Goal: Transaction & Acquisition: Purchase product/service

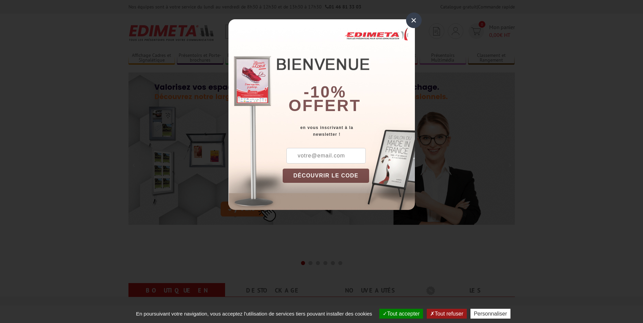
click at [415, 20] on div "×" at bounding box center [414, 21] width 16 height 16
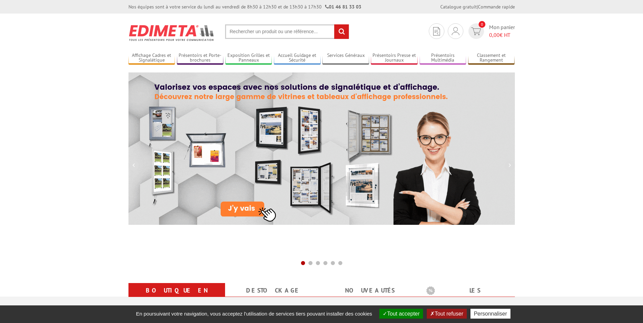
click at [296, 28] on input "text" at bounding box center [287, 31] width 124 height 15
click at [275, 34] on input "text" at bounding box center [287, 31] width 124 height 15
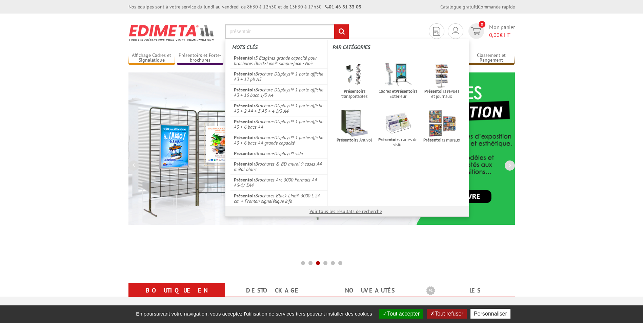
type input "présentoir"
click at [334, 24] on input "rechercher" at bounding box center [341, 31] width 15 height 15
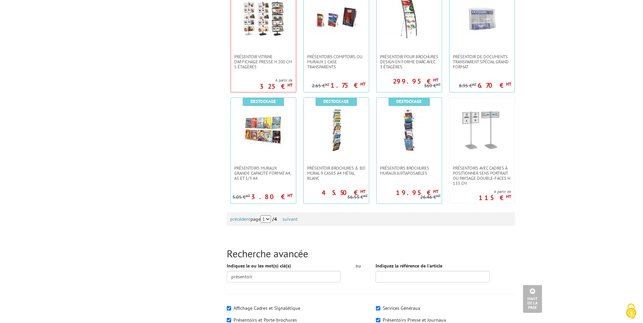
scroll to position [607, 0]
click at [298, 218] on link "suivant" at bounding box center [289, 219] width 15 height 6
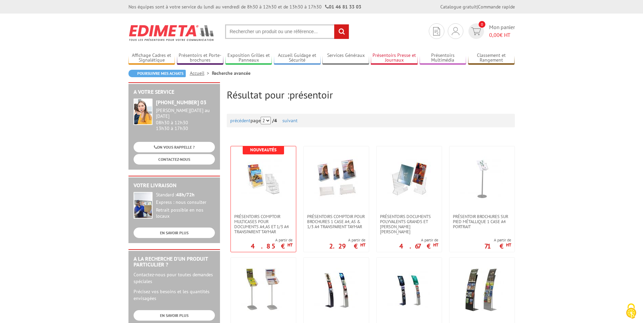
click at [405, 55] on link "Présentoirs Presse et Journaux" at bounding box center [394, 58] width 47 height 11
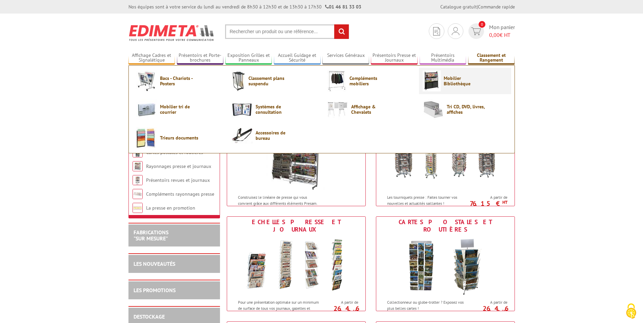
click at [454, 84] on span "Mobilier Bibliothèque" at bounding box center [464, 81] width 41 height 11
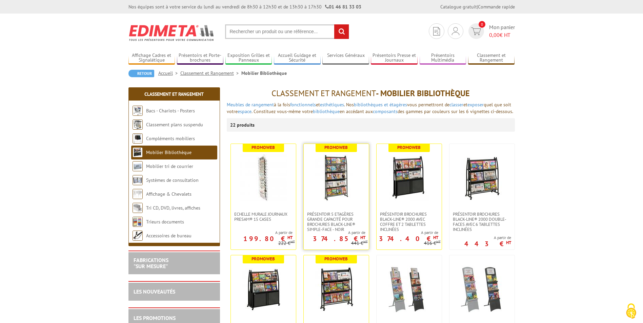
click at [351, 189] on img at bounding box center [336, 177] width 47 height 47
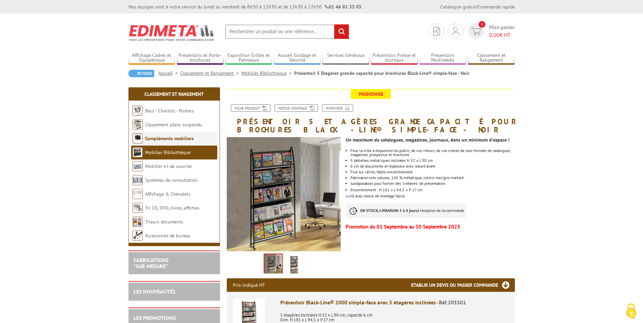
click at [161, 142] on li "Compléments mobiliers" at bounding box center [174, 139] width 86 height 14
click at [164, 140] on link "Compléments mobiliers" at bounding box center [169, 139] width 48 height 6
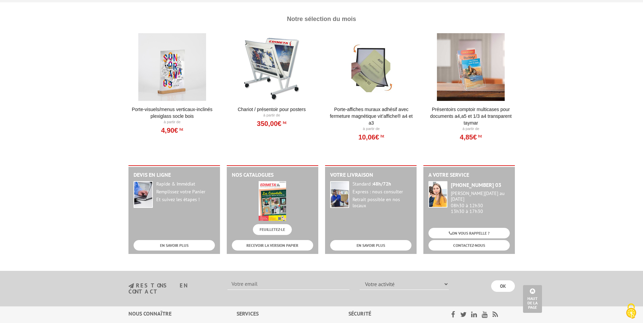
scroll to position [828, 0]
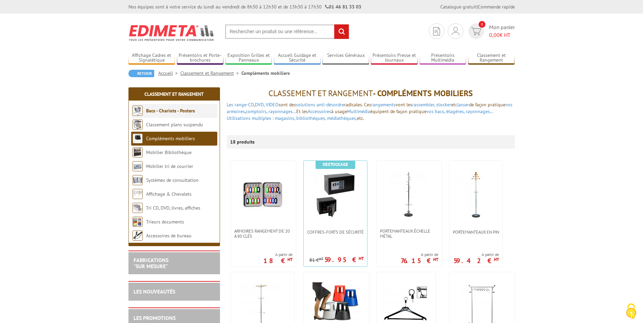
click at [171, 111] on link "Bacs - Chariots - Posters" at bounding box center [170, 111] width 49 height 6
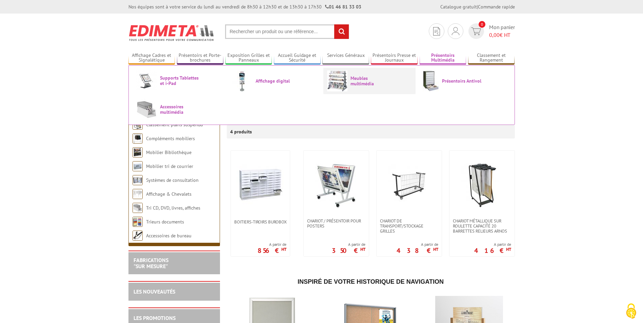
click at [367, 86] on span "Meubles multimédia" at bounding box center [371, 81] width 41 height 11
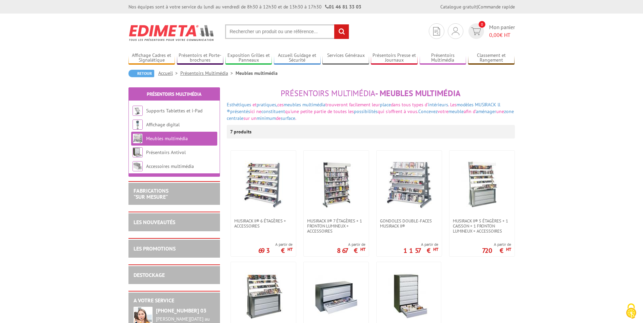
click at [238, 34] on input "text" at bounding box center [287, 31] width 124 height 15
click at [246, 28] on input "text" at bounding box center [287, 31] width 124 height 15
type input "présentoir bas"
click at [334, 24] on input "rechercher" at bounding box center [341, 31] width 15 height 15
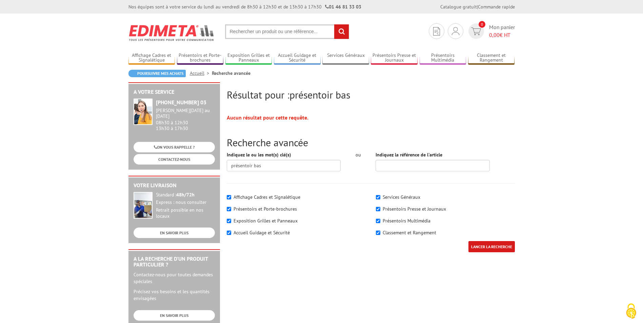
click at [246, 28] on input "text" at bounding box center [287, 31] width 124 height 15
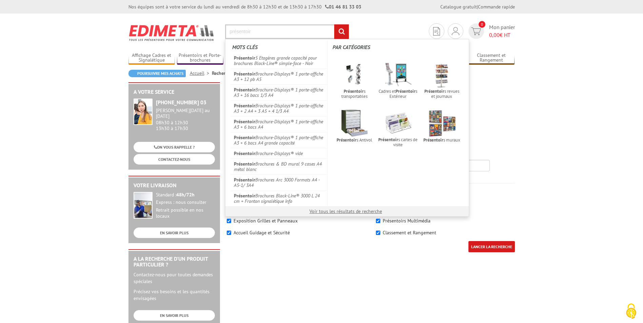
click at [227, 35] on input "présentoir" at bounding box center [287, 31] width 124 height 15
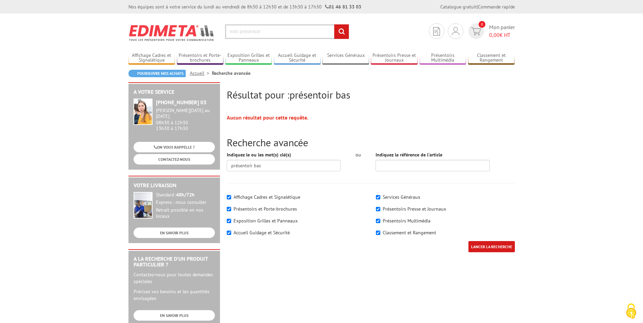
type input "mini présentoir"
click at [158, 36] on img at bounding box center [172, 32] width 86 height 25
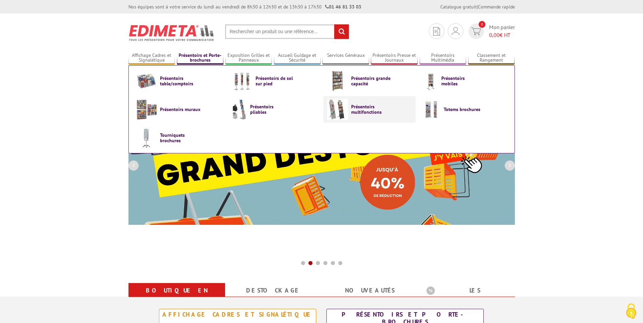
click at [361, 110] on span "Présentoirs multifonctions" at bounding box center [371, 109] width 41 height 11
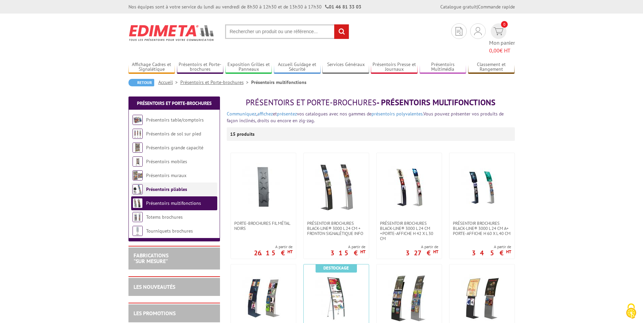
click at [173, 184] on li "Présentoirs pliables" at bounding box center [174, 190] width 86 height 14
click at [177, 186] on link "Présentoirs pliables" at bounding box center [166, 189] width 41 height 6
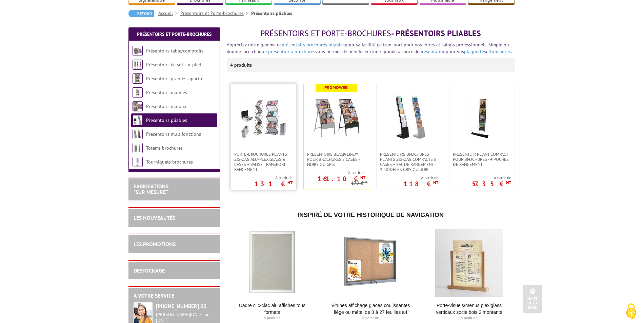
scroll to position [68, 0]
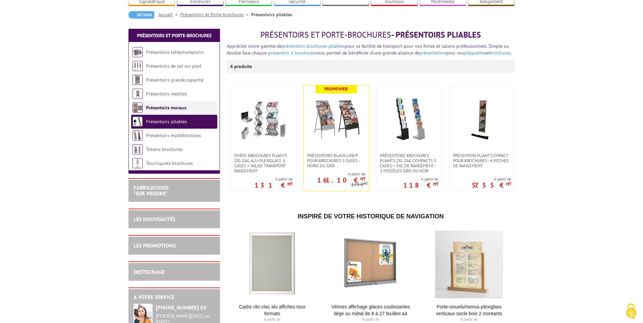
click at [175, 102] on li "Présentoirs muraux" at bounding box center [174, 108] width 86 height 14
click at [165, 105] on link "Présentoirs muraux" at bounding box center [166, 108] width 40 height 6
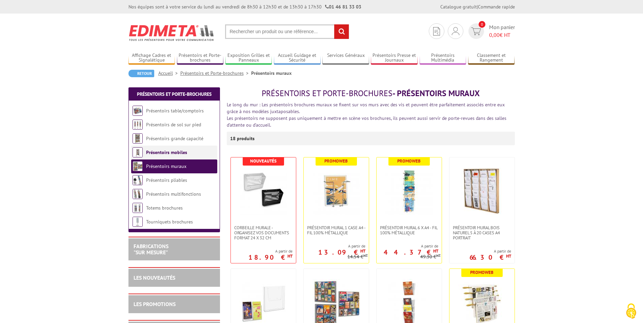
click at [196, 153] on li "Présentoirs mobiles" at bounding box center [174, 153] width 86 height 14
click at [169, 150] on link "Présentoirs mobiles" at bounding box center [166, 153] width 41 height 6
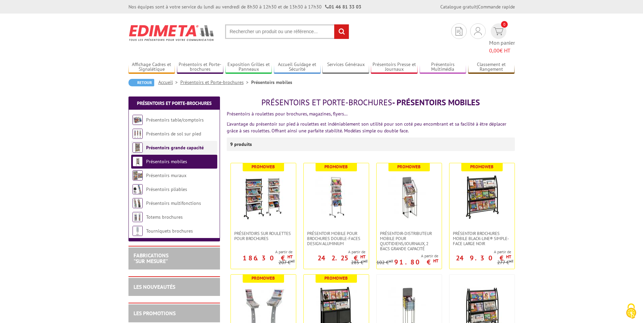
click at [155, 143] on li "Présentoirs grande capacité" at bounding box center [174, 148] width 86 height 14
click at [159, 145] on link "Présentoirs grande capacité" at bounding box center [175, 148] width 58 height 6
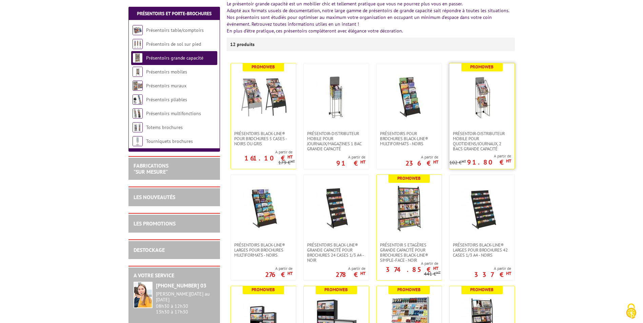
scroll to position [102, 0]
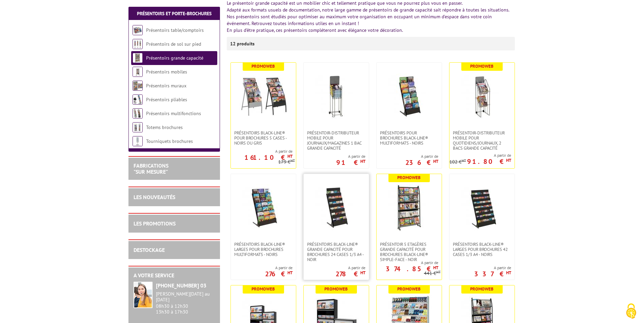
click at [341, 223] on img at bounding box center [336, 207] width 47 height 47
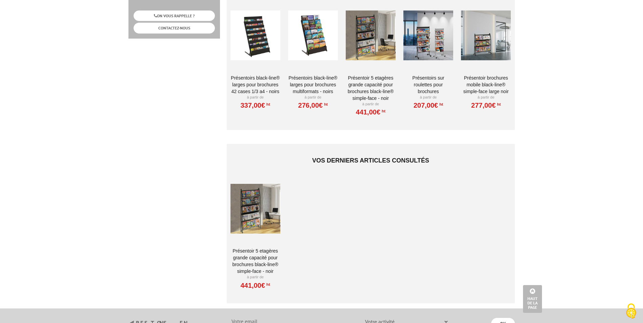
scroll to position [407, 0]
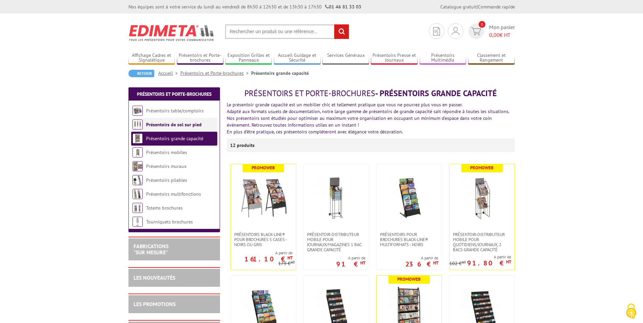
click at [156, 130] on li "Présentoirs de sol sur pied" at bounding box center [174, 125] width 86 height 14
click at [163, 123] on link "Présentoirs de sol sur pied" at bounding box center [174, 125] width 56 height 6
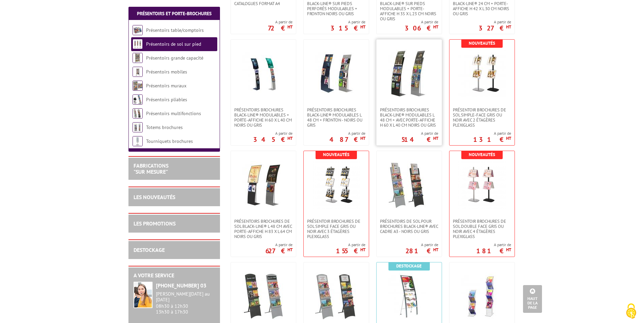
scroll to position [780, 0]
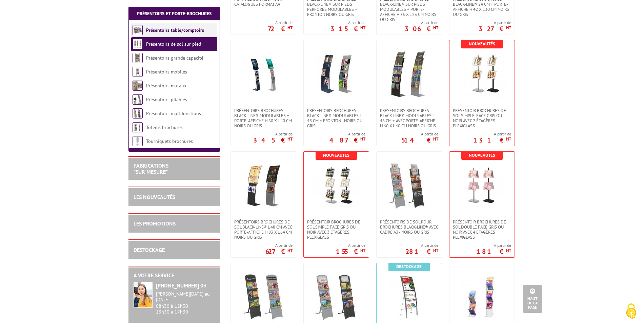
click at [180, 31] on link "Présentoirs table/comptoirs" at bounding box center [175, 30] width 58 height 6
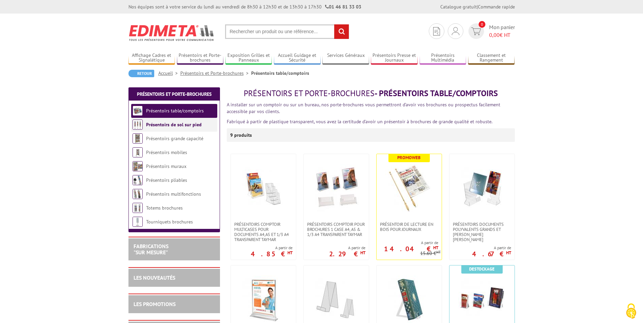
click at [186, 122] on link "Présentoirs de sol sur pied" at bounding box center [174, 125] width 56 height 6
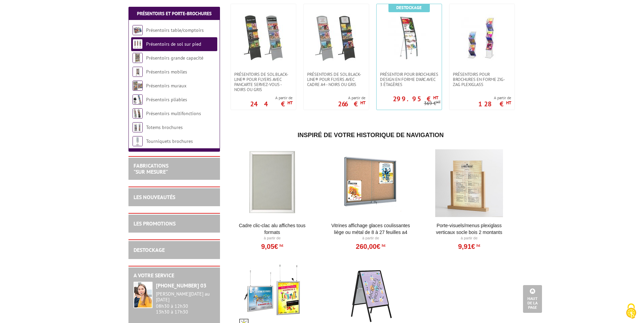
scroll to position [1051, 0]
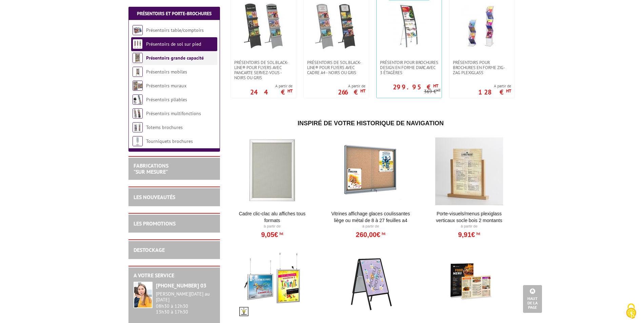
click at [177, 57] on link "Présentoirs grande capacité" at bounding box center [175, 58] width 58 height 6
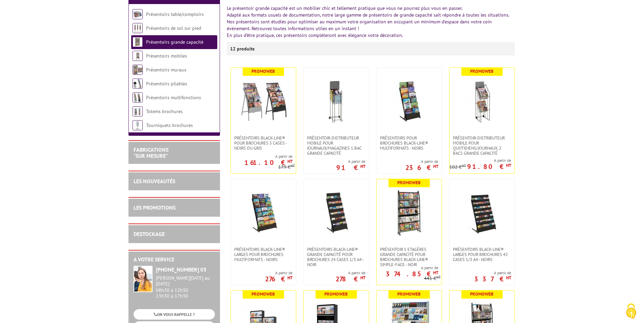
scroll to position [102, 0]
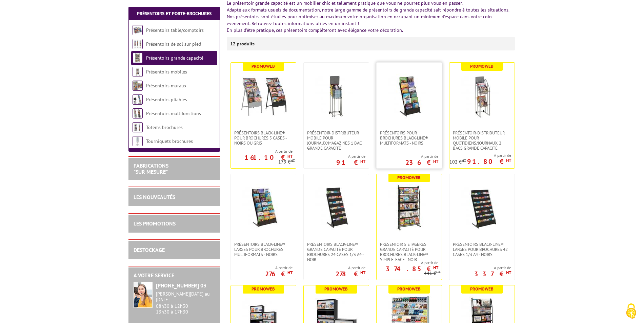
click at [393, 116] on img at bounding box center [409, 96] width 47 height 47
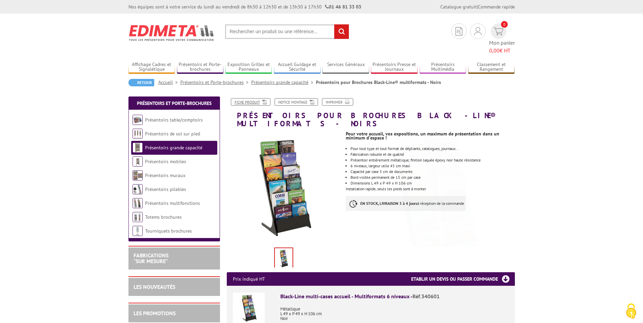
click at [257, 98] on link "Fiche produit" at bounding box center [251, 101] width 40 height 7
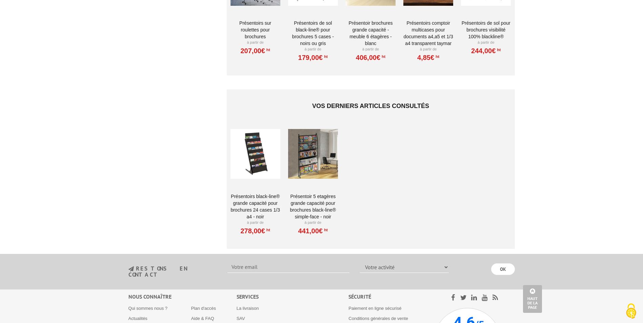
scroll to position [525, 0]
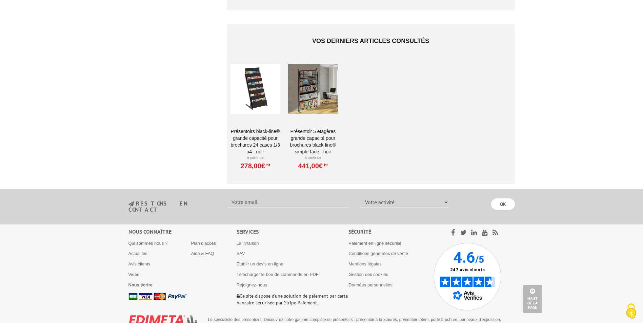
click at [253, 82] on div at bounding box center [256, 89] width 50 height 68
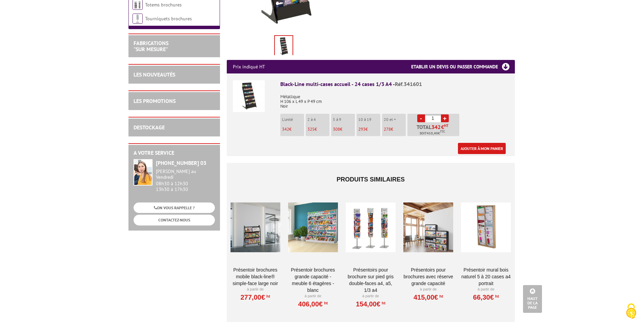
scroll to position [136, 0]
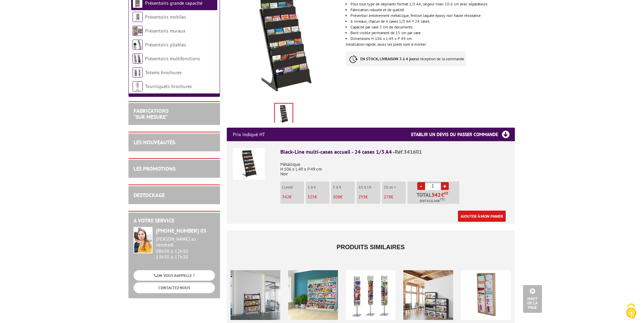
click at [446, 184] on link "+" at bounding box center [445, 186] width 8 height 8
click at [446, 186] on link "+" at bounding box center [445, 186] width 8 height 8
click at [421, 184] on link "-" at bounding box center [421, 186] width 8 height 8
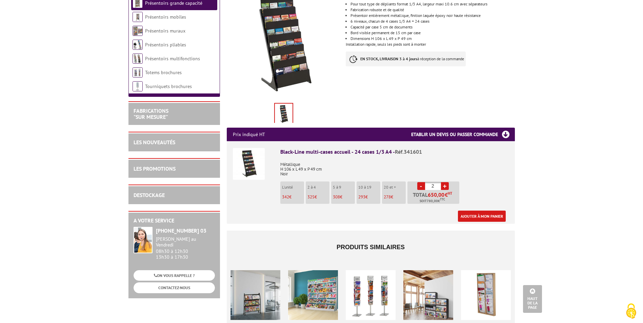
click at [421, 184] on link "-" at bounding box center [421, 186] width 8 height 8
click at [333, 187] on p "5 à 9" at bounding box center [344, 187] width 22 height 5
click at [295, 185] on p "L'unité" at bounding box center [293, 187] width 22 height 5
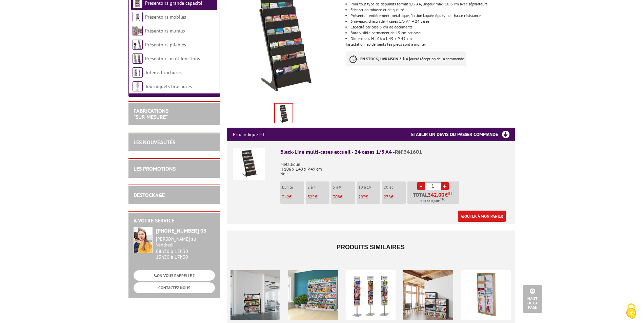
click at [444, 186] on link "+" at bounding box center [445, 186] width 8 height 8
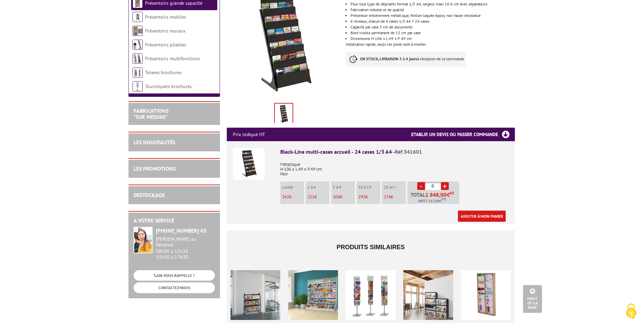
click at [444, 186] on link "+" at bounding box center [445, 186] width 8 height 8
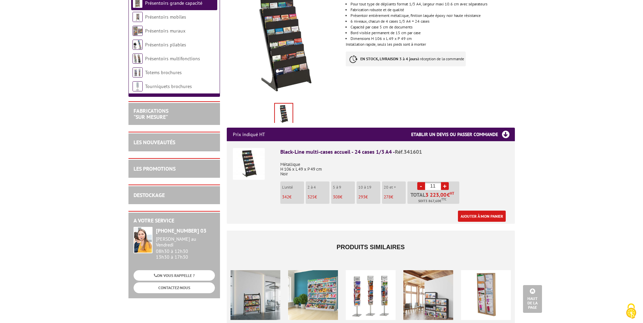
click at [444, 186] on link "+" at bounding box center [445, 186] width 8 height 8
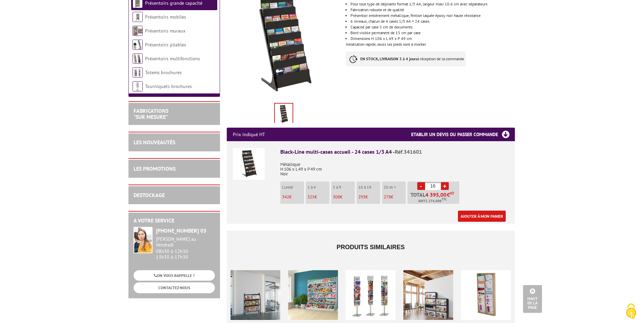
click at [444, 186] on link "+" at bounding box center [445, 186] width 8 height 8
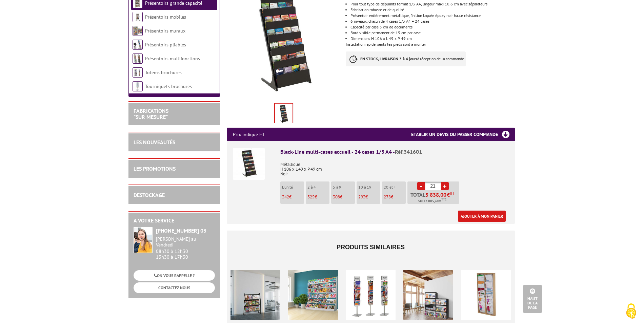
click at [444, 186] on link "+" at bounding box center [445, 186] width 8 height 8
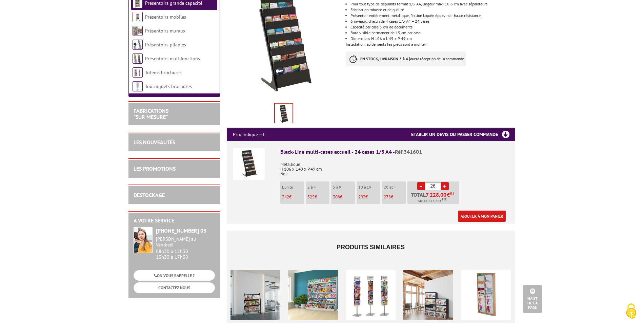
click at [444, 186] on link "+" at bounding box center [445, 186] width 8 height 8
type input "28"
click at [437, 186] on input "28" at bounding box center [433, 186] width 16 height 8
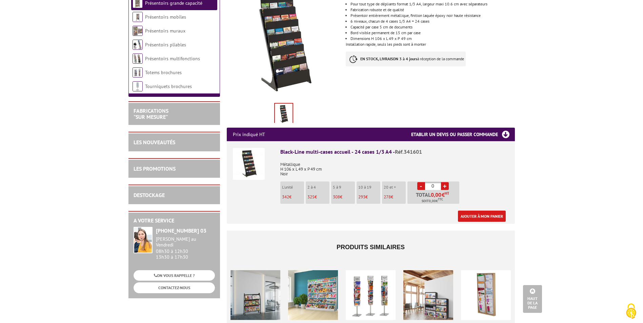
type input "0"
click at [446, 166] on p "Métallique H 106 x L 49 x P 49 cm Noir" at bounding box center [394, 167] width 229 height 19
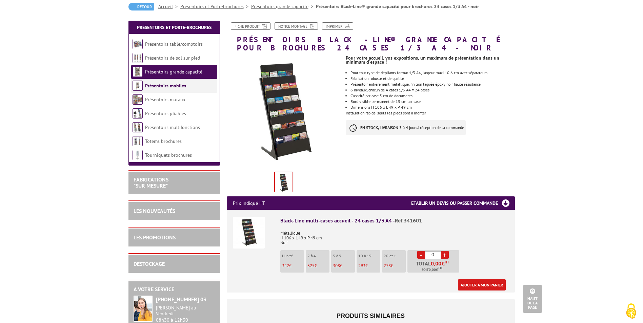
scroll to position [0, 0]
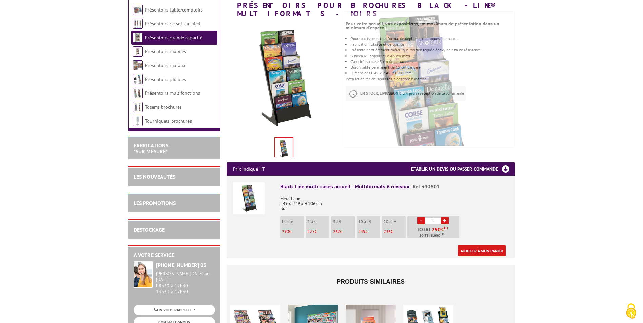
scroll to position [102, 0]
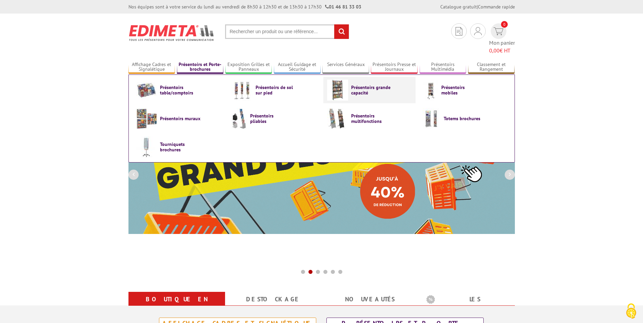
click at [342, 80] on img at bounding box center [337, 90] width 21 height 21
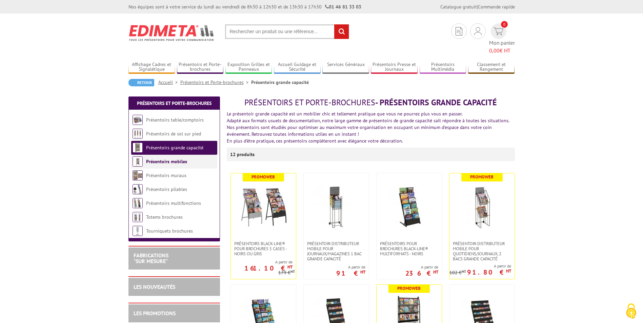
click at [177, 155] on li "Présentoirs mobiles" at bounding box center [174, 162] width 86 height 14
click at [174, 159] on link "Présentoirs mobiles" at bounding box center [166, 162] width 41 height 6
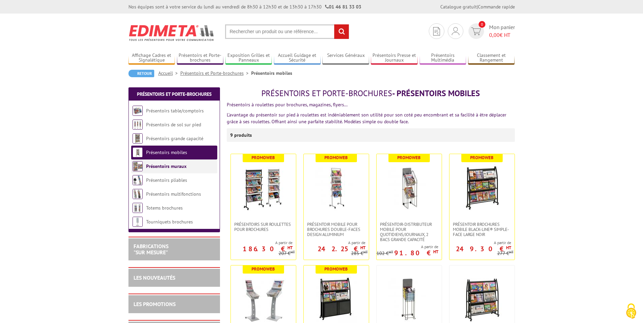
click at [181, 165] on link "Présentoirs muraux" at bounding box center [166, 166] width 40 height 6
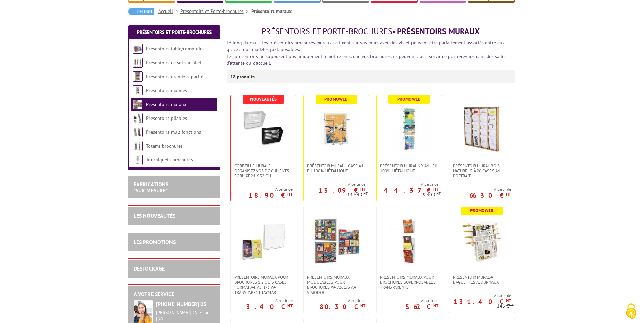
scroll to position [68, 0]
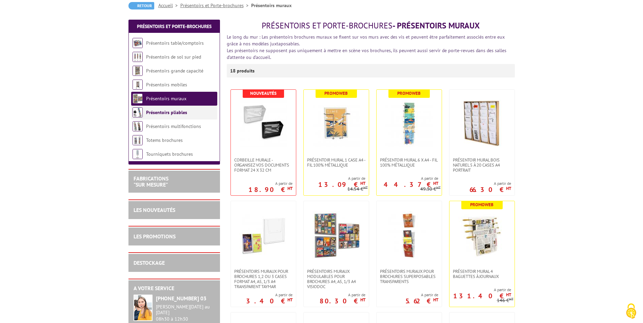
click at [174, 111] on link "Présentoirs pliables" at bounding box center [166, 113] width 41 height 6
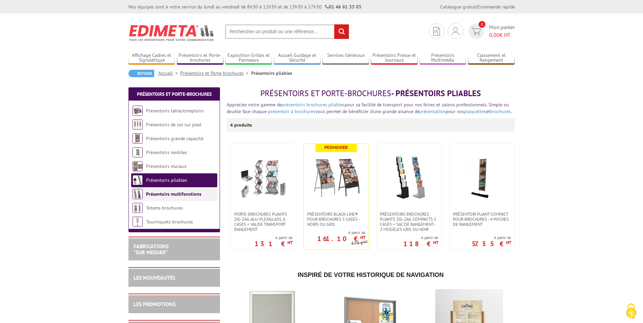
click at [177, 190] on li "Présentoirs multifonctions" at bounding box center [174, 195] width 86 height 14
click at [178, 194] on link "Présentoirs multifonctions" at bounding box center [173, 194] width 55 height 6
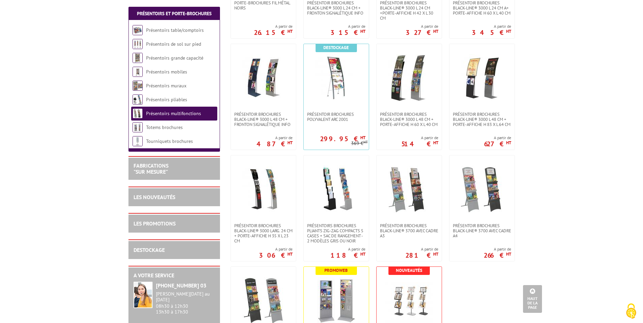
scroll to position [203, 0]
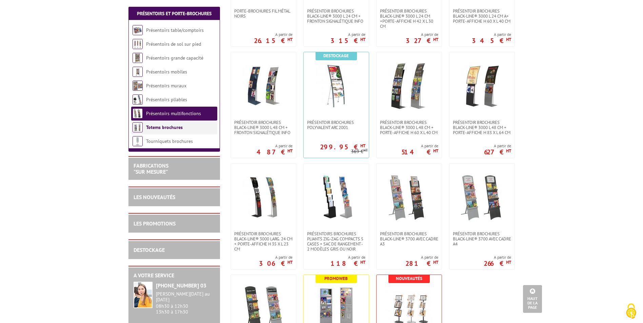
click at [180, 126] on link "Totems brochures" at bounding box center [164, 127] width 37 height 6
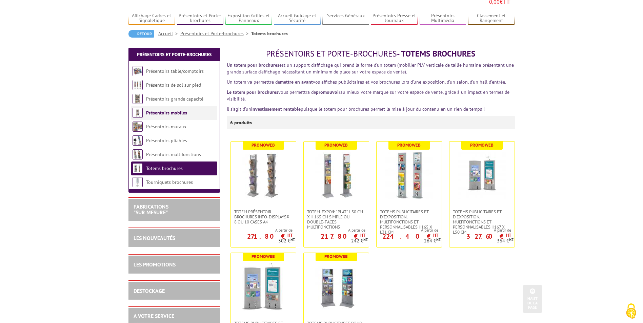
scroll to position [34, 0]
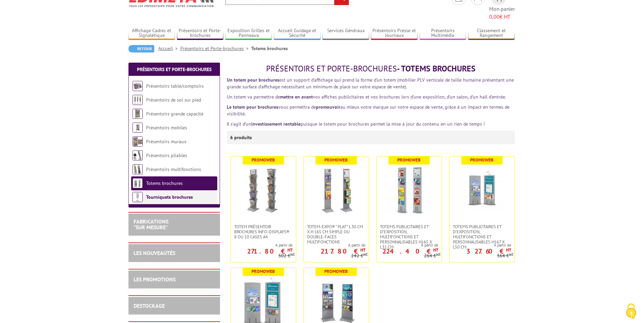
click at [179, 194] on link "Tourniquets brochures" at bounding box center [169, 197] width 47 height 6
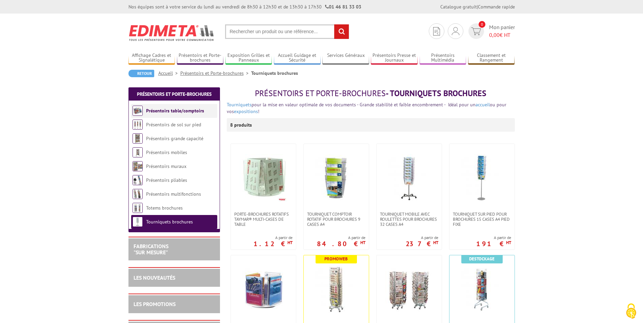
click at [196, 111] on link "Présentoirs table/comptoirs" at bounding box center [175, 111] width 58 height 6
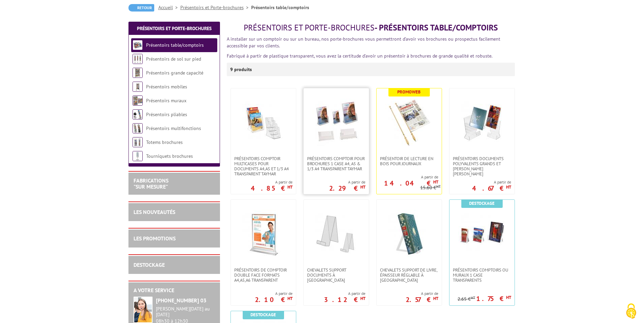
scroll to position [170, 0]
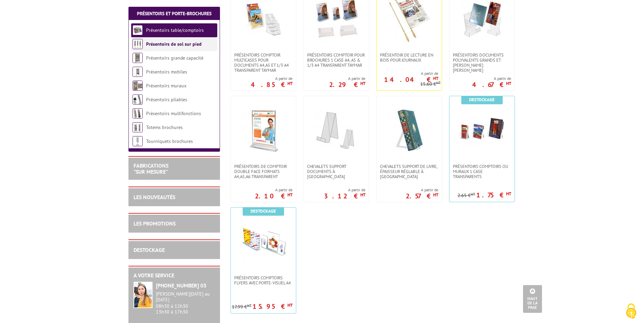
click at [163, 39] on li "Présentoirs de sol sur pied" at bounding box center [174, 44] width 86 height 14
click at [178, 44] on link "Présentoirs de sol sur pied" at bounding box center [174, 44] width 56 height 6
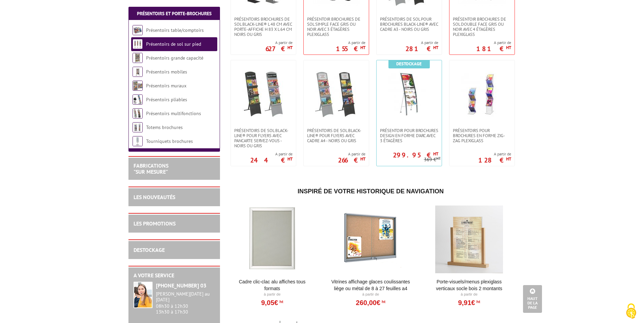
scroll to position [983, 0]
click at [182, 62] on li "Présentoirs grande capacité" at bounding box center [174, 58] width 86 height 14
click at [187, 59] on link "Présentoirs grande capacité" at bounding box center [175, 58] width 58 height 6
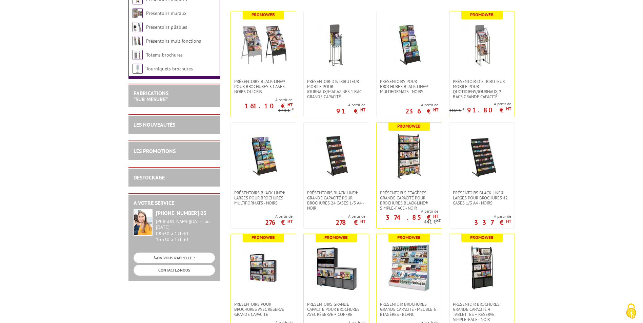
scroll to position [170, 0]
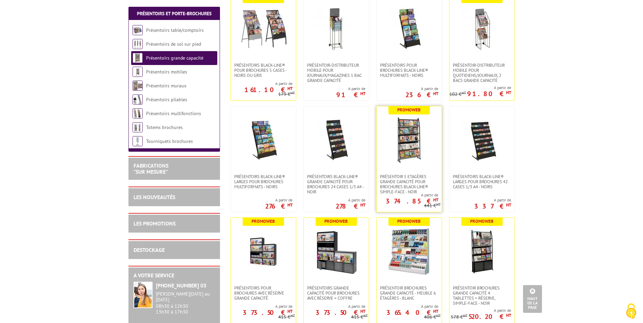
click at [413, 148] on img at bounding box center [409, 140] width 47 height 47
